Goal: Communication & Community: Answer question/provide support

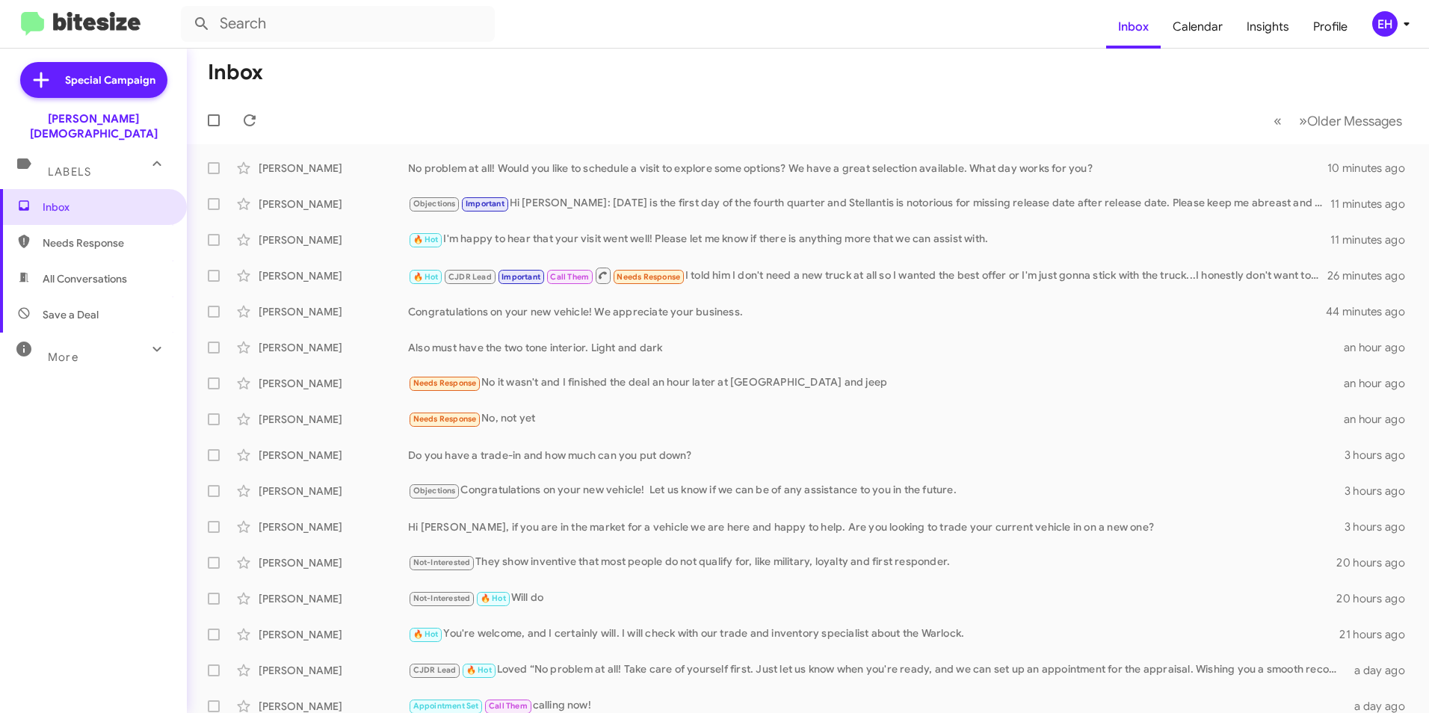
click at [93, 235] on span "Needs Response" at bounding box center [106, 242] width 127 height 15
type input "in:needs-response"
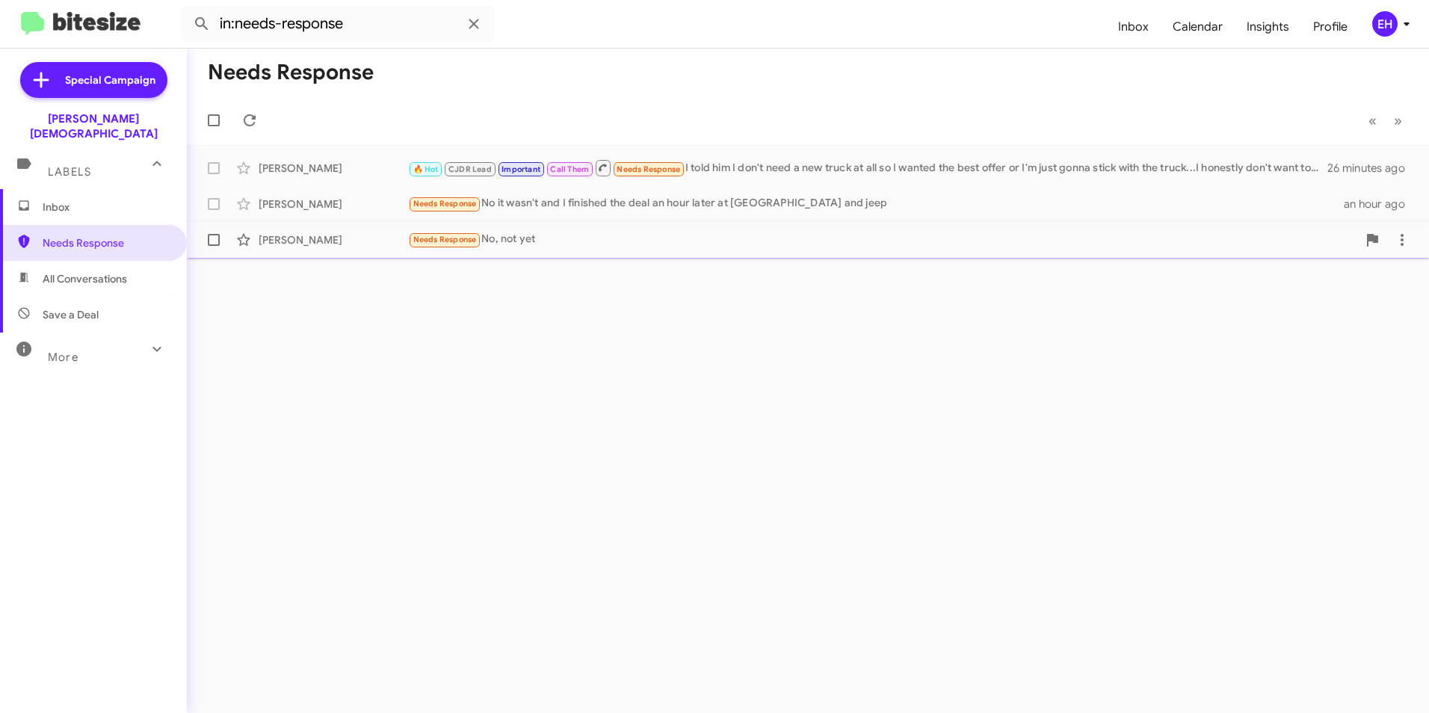
click at [483, 241] on div "Needs Response No, not yet" at bounding box center [882, 239] width 949 height 17
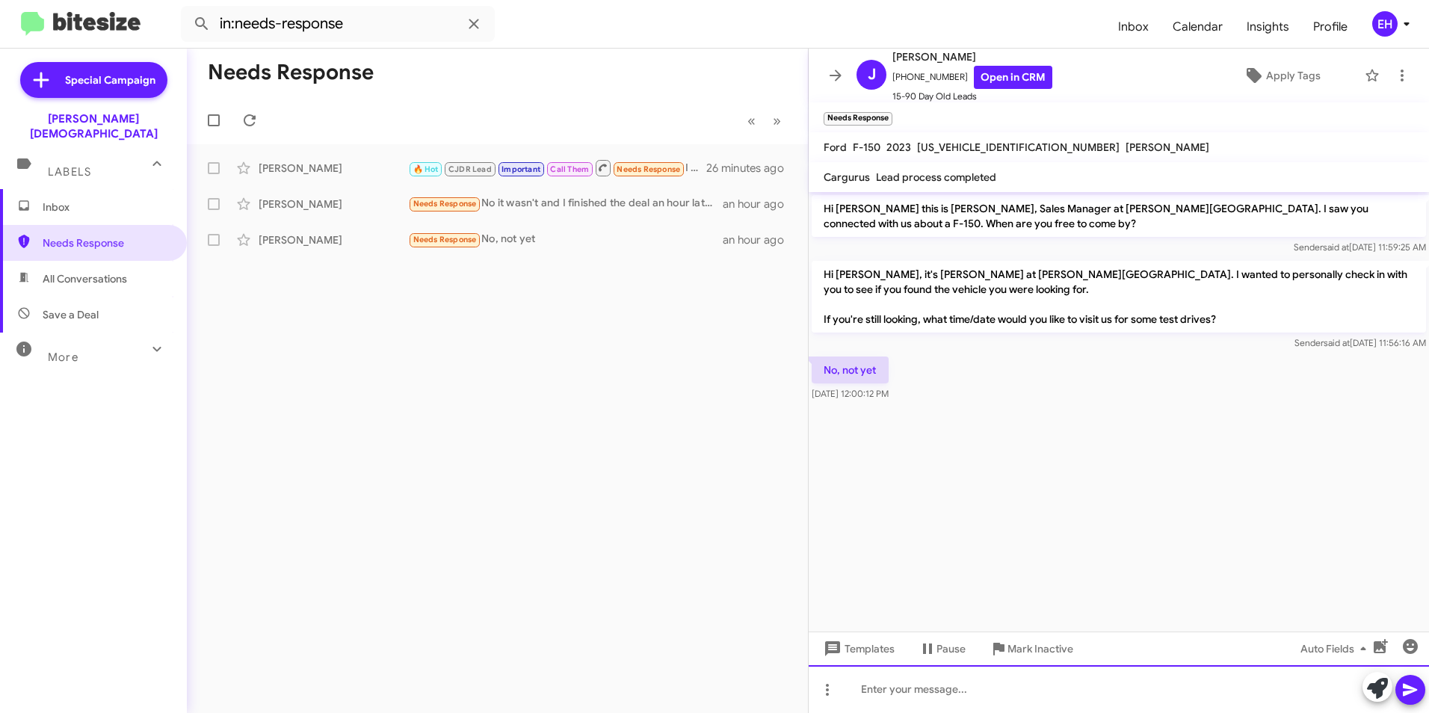
click at [856, 686] on div at bounding box center [1119, 689] width 620 height 48
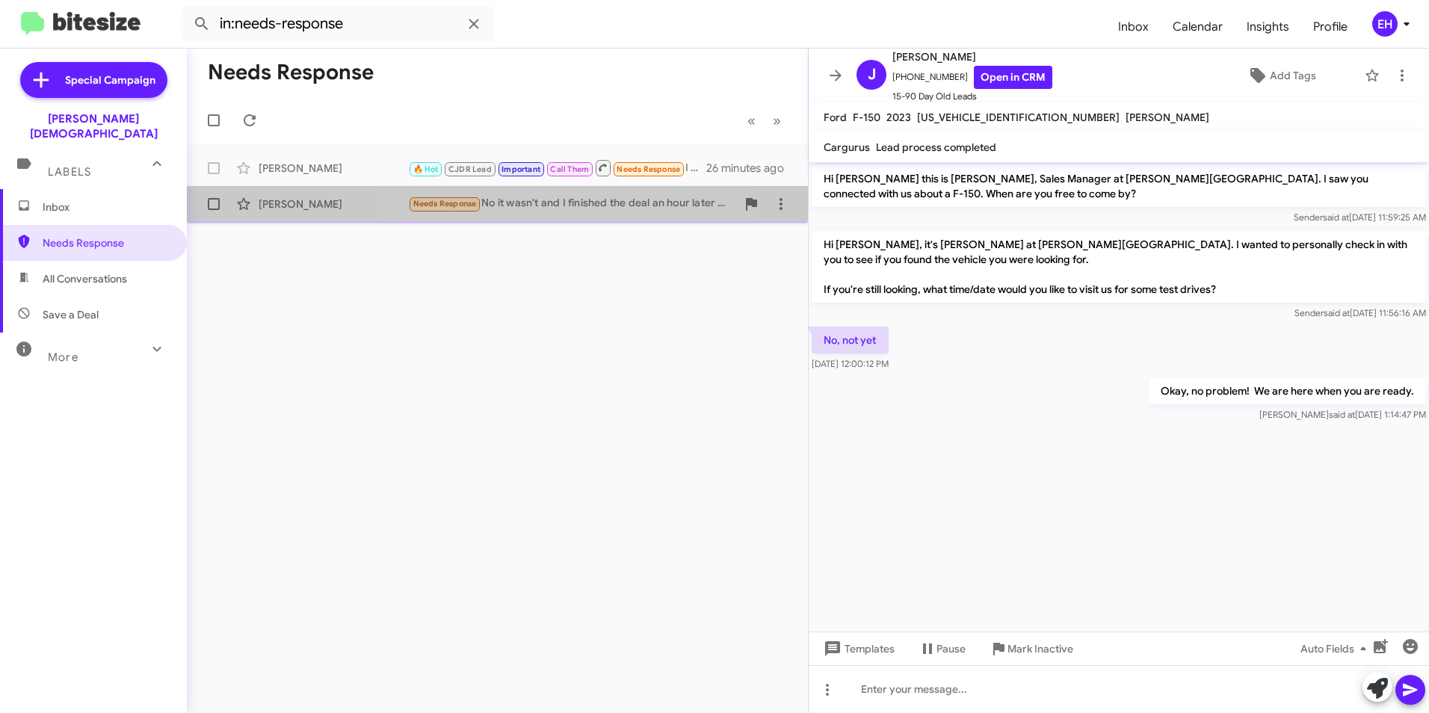
click at [546, 209] on div "Needs Response No it wasn't and I finished the deal an hour later at lake land …" at bounding box center [572, 203] width 328 height 17
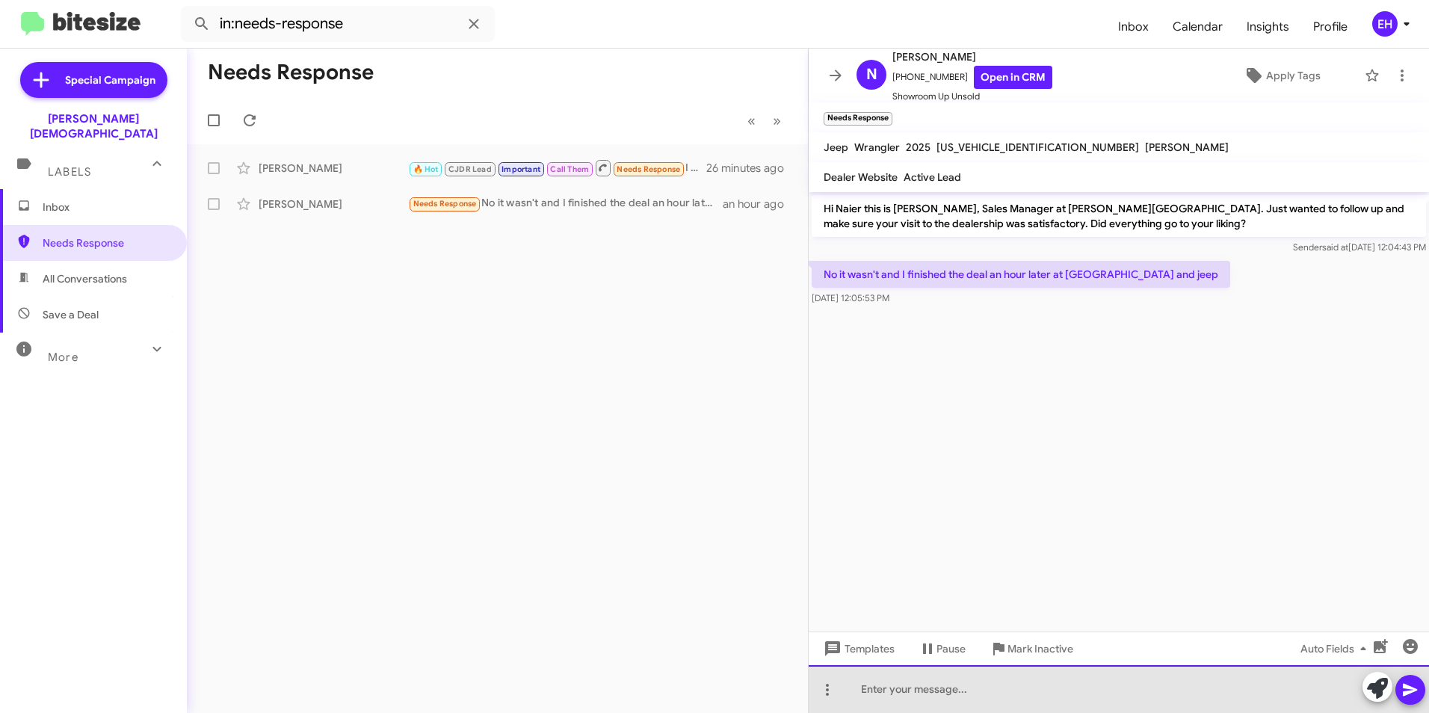
click at [910, 700] on div at bounding box center [1119, 689] width 620 height 48
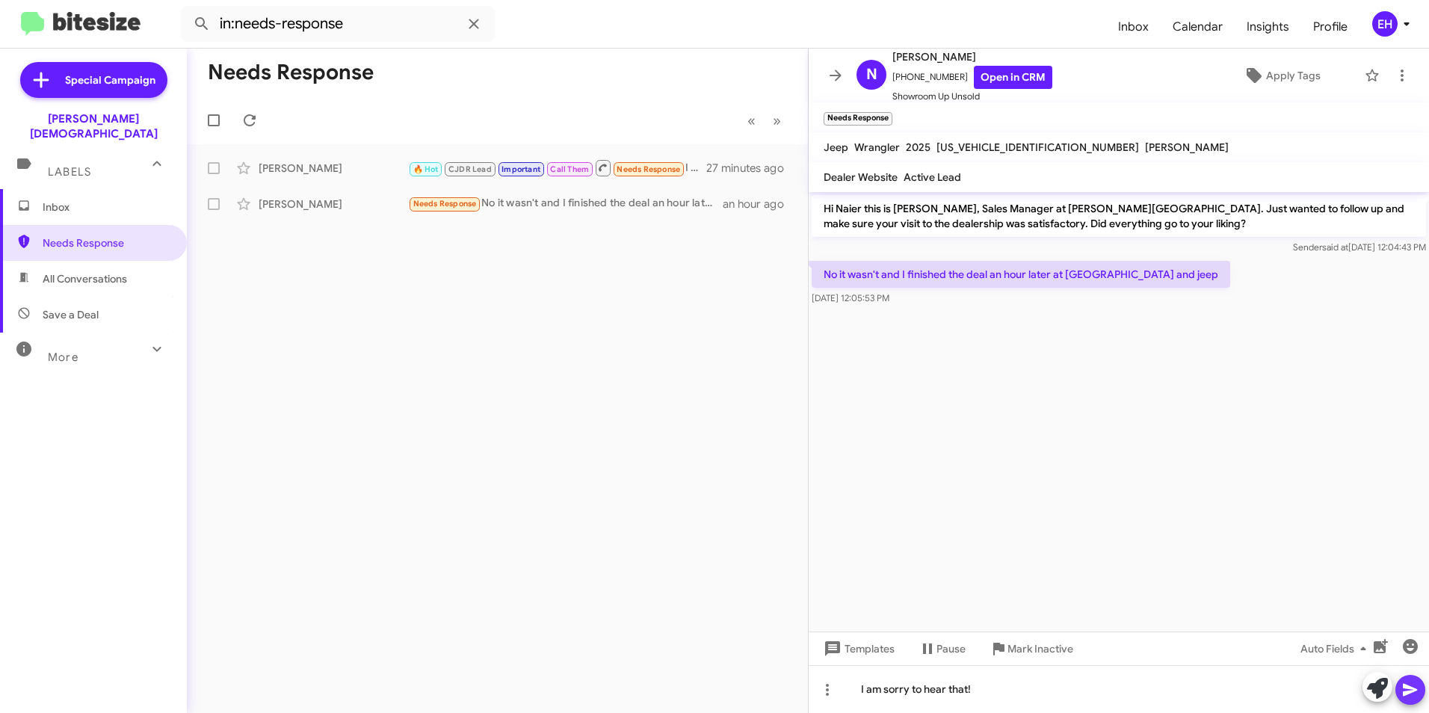
click at [1407, 697] on icon at bounding box center [1410, 690] width 18 height 18
